Goal: Information Seeking & Learning: Understand process/instructions

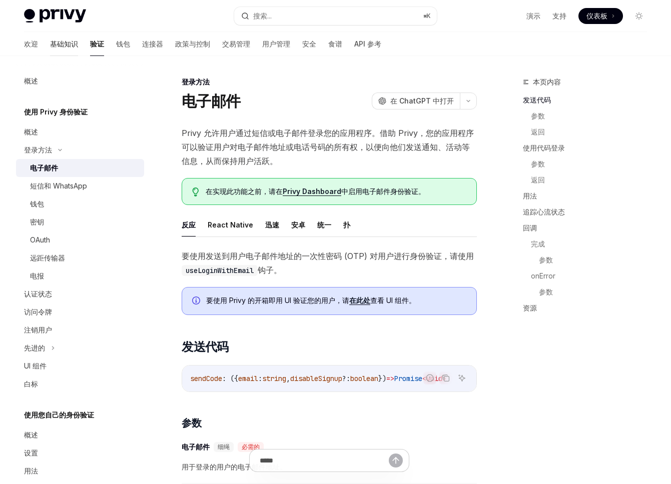
click at [50, 42] on font "基础知识" at bounding box center [64, 44] width 28 height 9
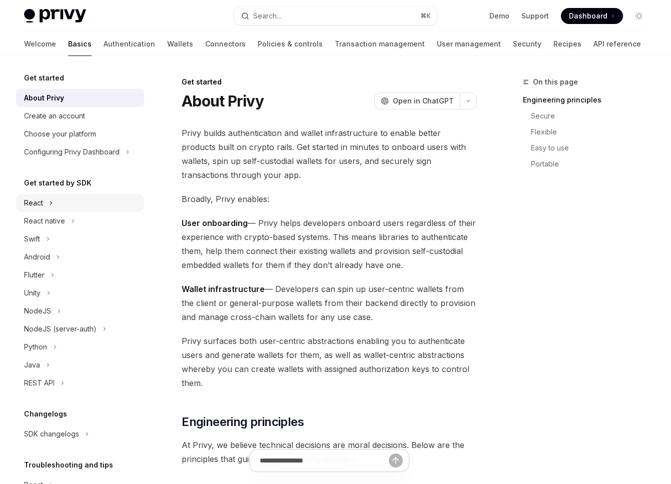
click at [40, 206] on div "React" at bounding box center [33, 203] width 19 height 12
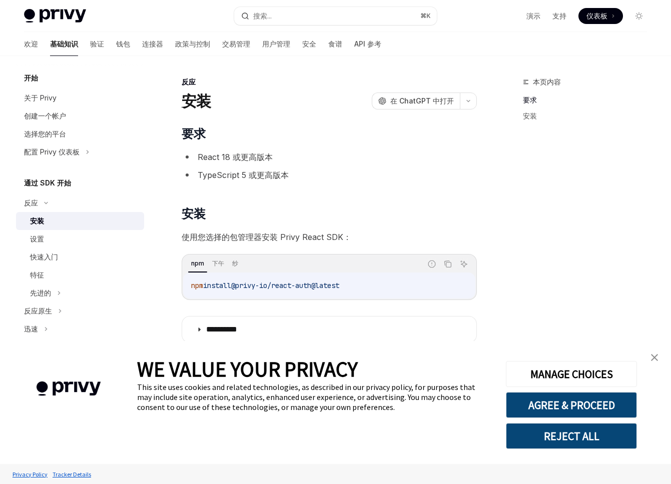
type textarea "*"
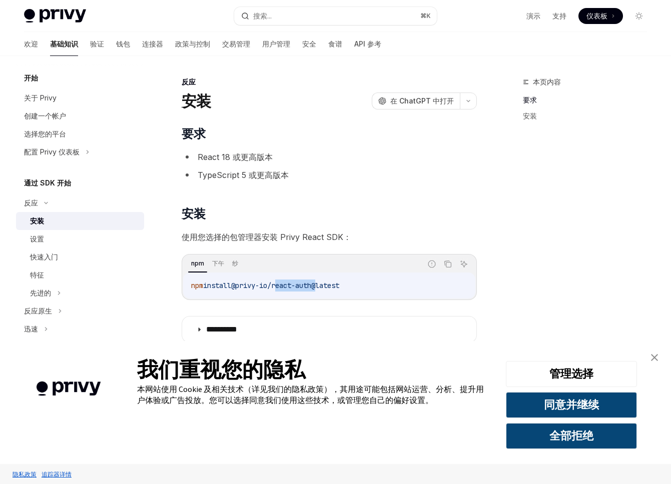
drag, startPoint x: 282, startPoint y: 286, endPoint x: 324, endPoint y: 285, distance: 42.1
click at [324, 285] on span "@privy-io/react-auth@latest" at bounding box center [285, 285] width 108 height 9
copy span "react-auth"
click at [327, 299] on div "npm 下午 纱 报告错误代码 复制 询问人工智能 npm install @privy-io/react-auth@latest" at bounding box center [329, 277] width 295 height 46
